Goal: Information Seeking & Learning: Learn about a topic

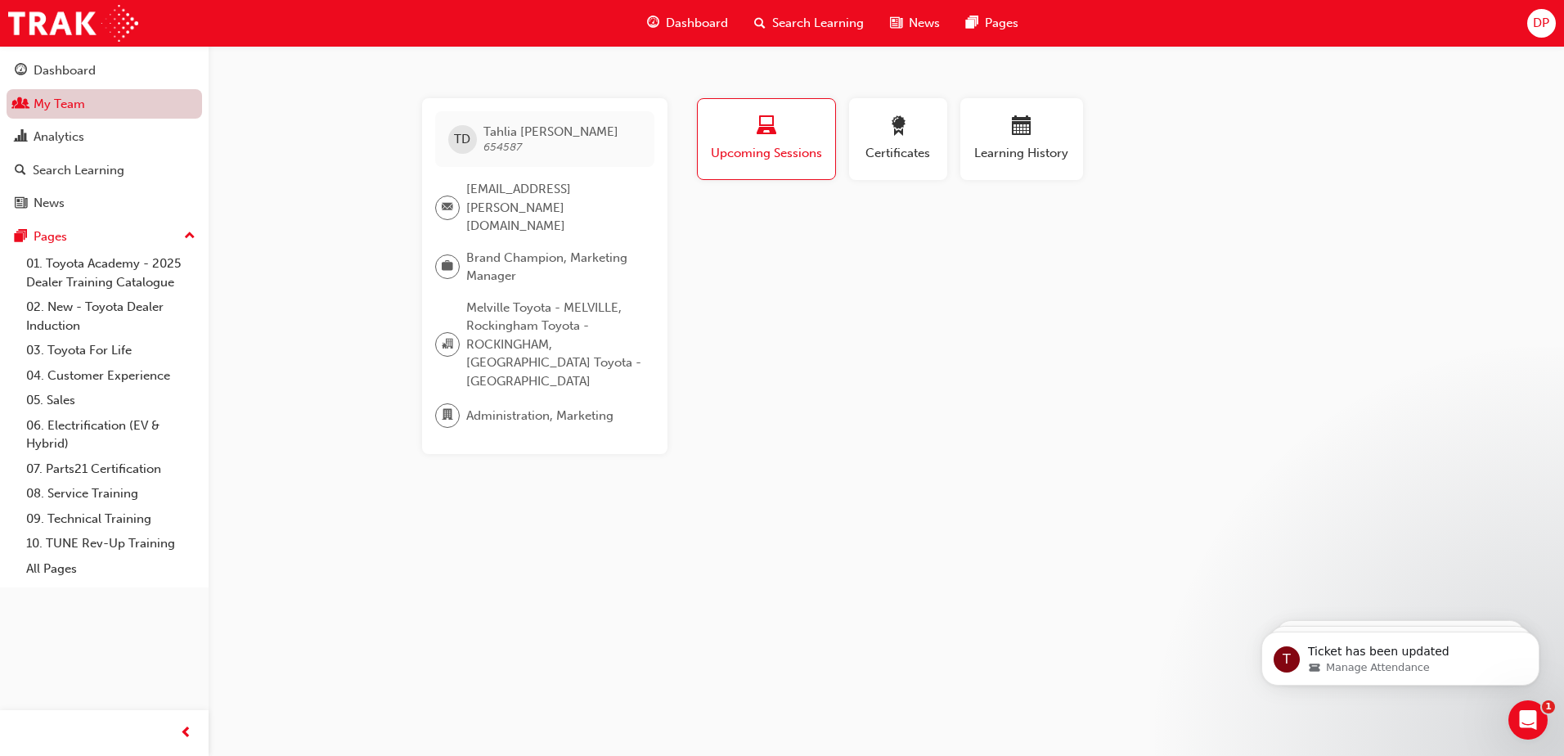
click at [63, 111] on link "My Team" at bounding box center [105, 104] width 196 height 30
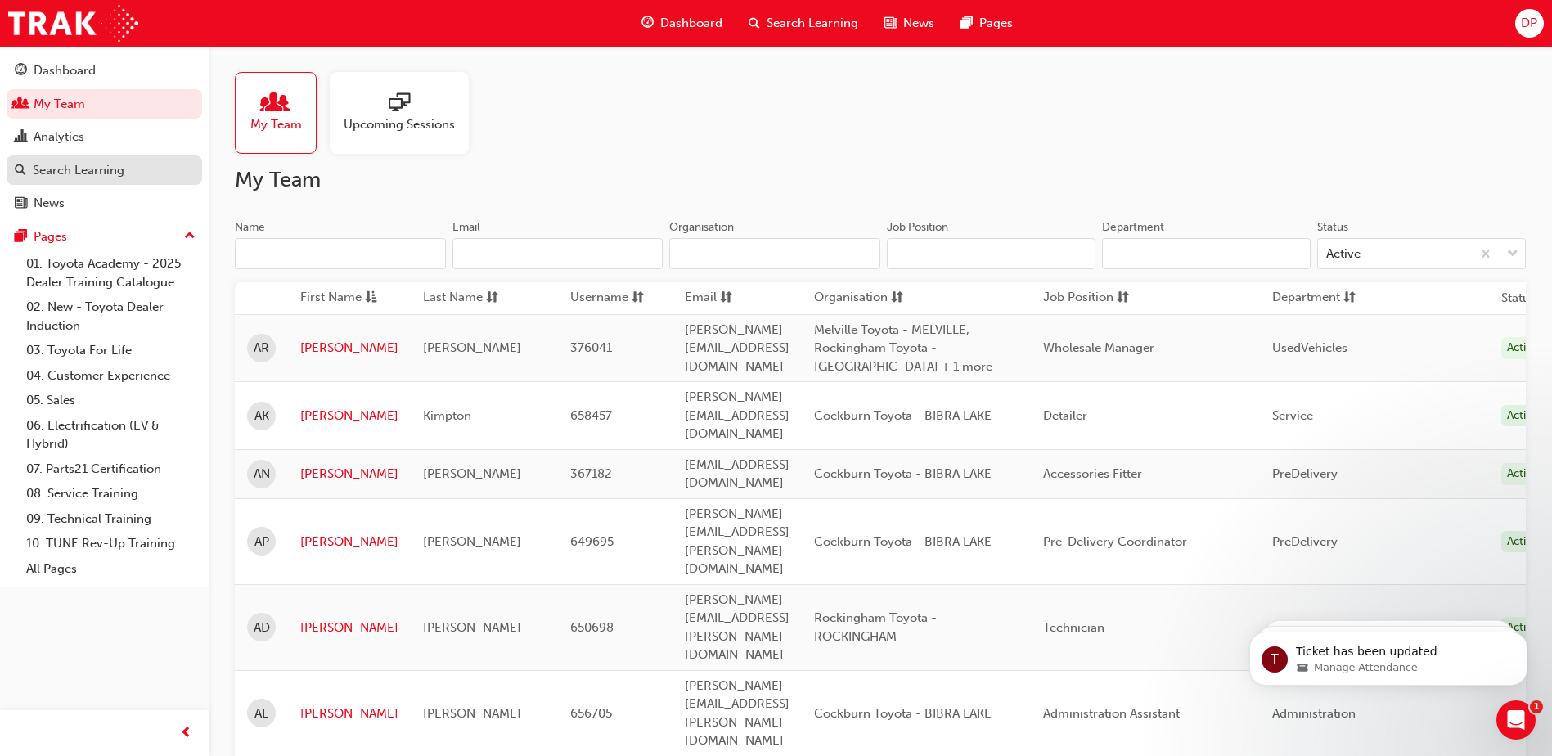
click at [71, 169] on div "Search Learning" at bounding box center [79, 170] width 92 height 19
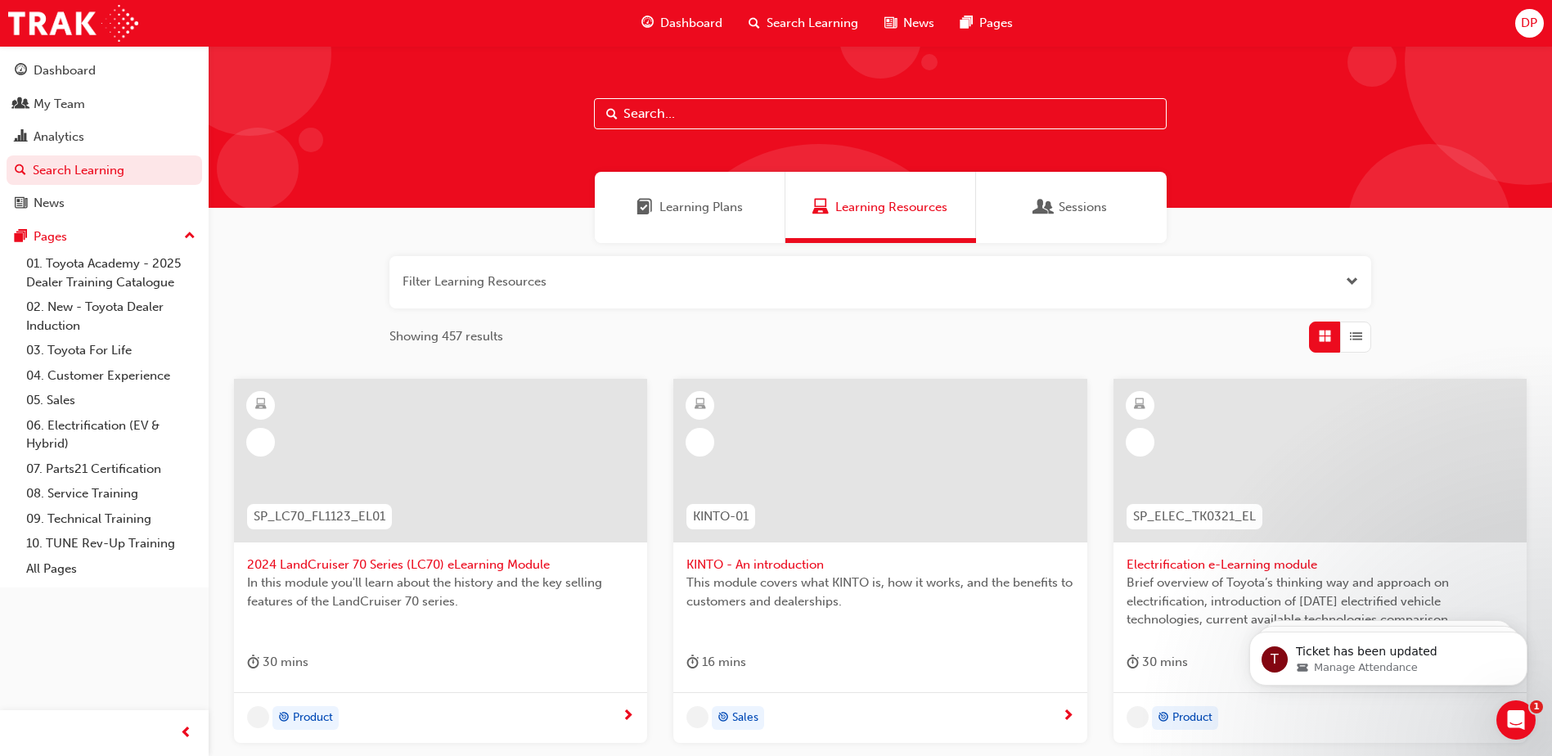
click at [829, 110] on input "text" at bounding box center [880, 113] width 573 height 31
type input "australian consumer law"
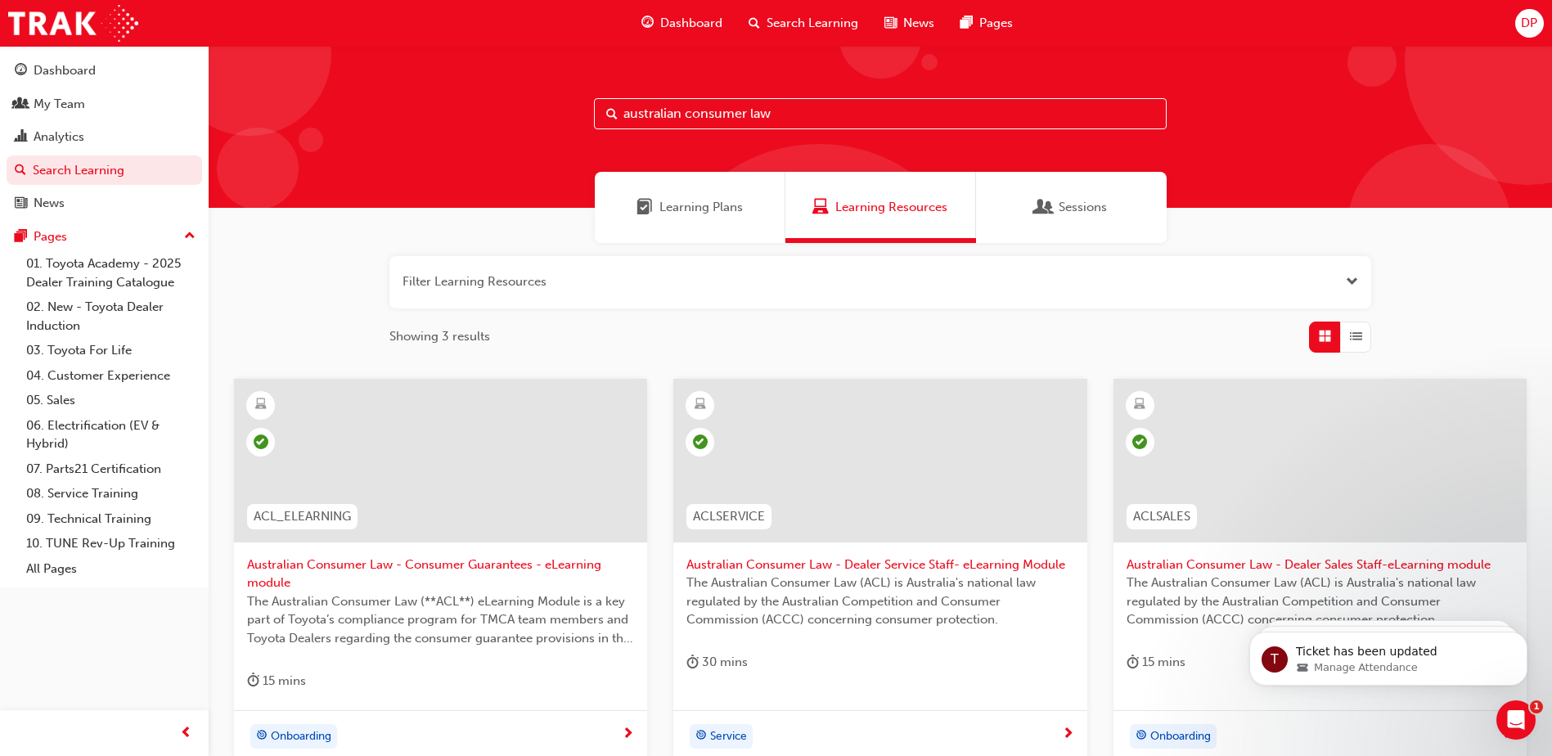
click at [883, 563] on span "Australian Consumer Law - Dealer Service Staff- eLearning Module" at bounding box center [879, 565] width 387 height 19
